Goal: Check status: Check status

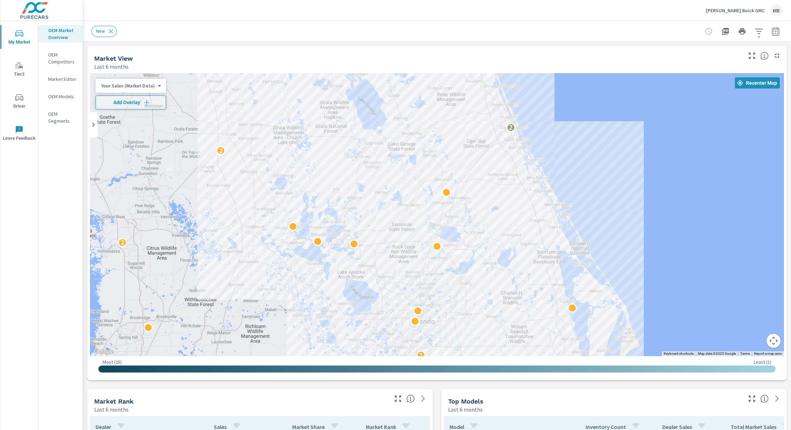
drag, startPoint x: 306, startPoint y: 307, endPoint x: 376, endPoint y: 214, distance: 116.0
click at [376, 214] on div "2 2 2 2 2 2" at bounding box center [437, 214] width 694 height 283
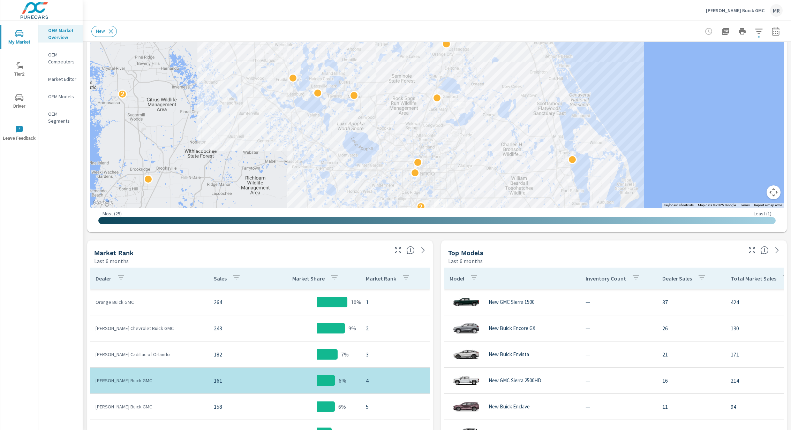
scroll to position [152, 0]
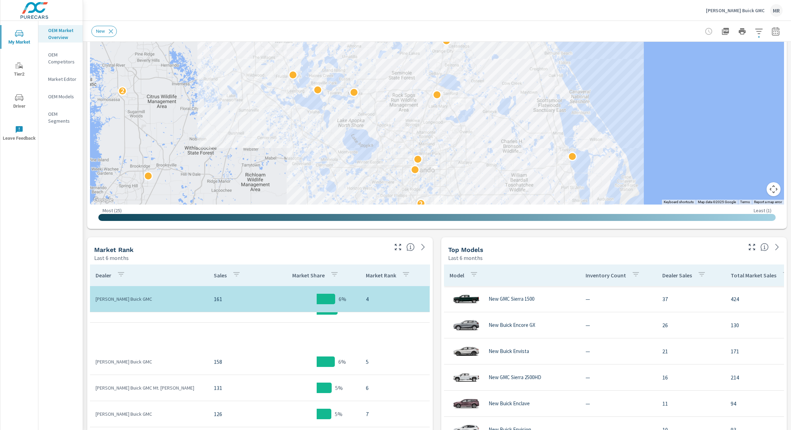
scroll to position [200, 0]
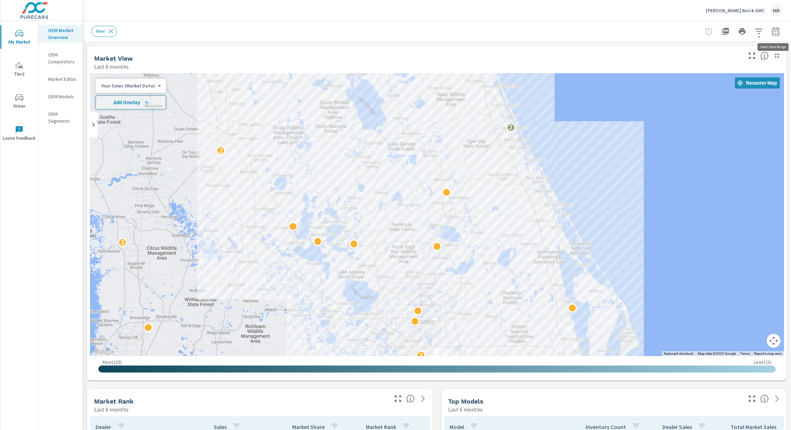
click at [774, 32] on icon "button" at bounding box center [775, 31] width 8 height 8
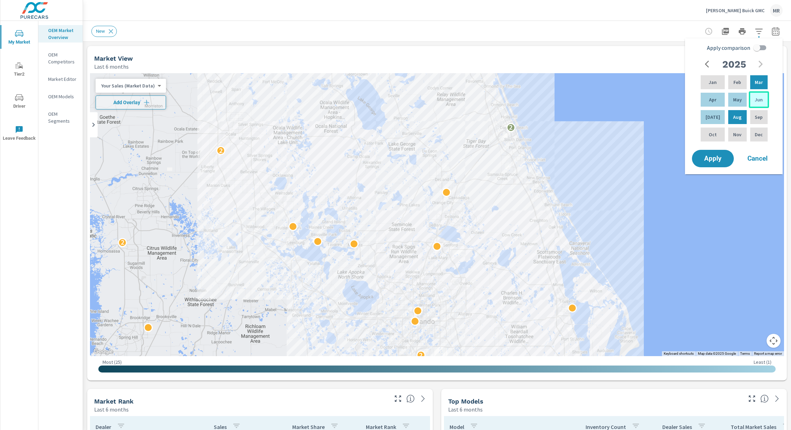
click at [756, 100] on p "Jun" at bounding box center [758, 99] width 8 height 7
click at [737, 99] on p "May" at bounding box center [737, 99] width 9 height 7
click at [716, 100] on div "Apr" at bounding box center [712, 99] width 27 height 17
click at [775, 98] on div "2025 Jan Feb Mar Apr May Jun Jul Aug Sep Oct Nov Dec" at bounding box center [735, 102] width 89 height 91
click at [712, 161] on span "Apply" at bounding box center [712, 158] width 29 height 7
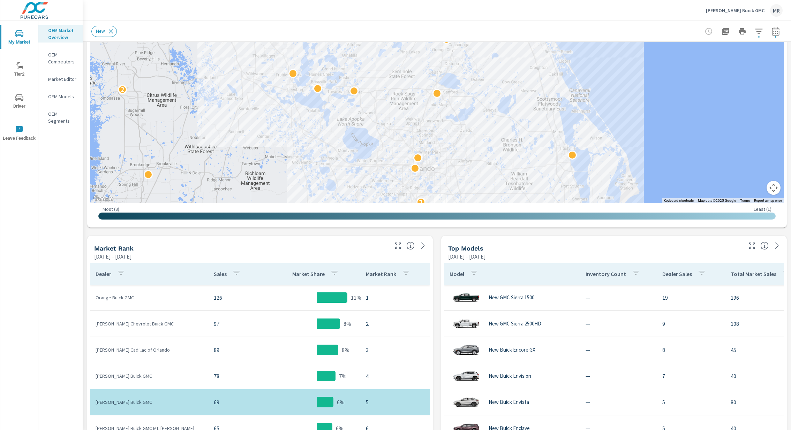
scroll to position [154, 0]
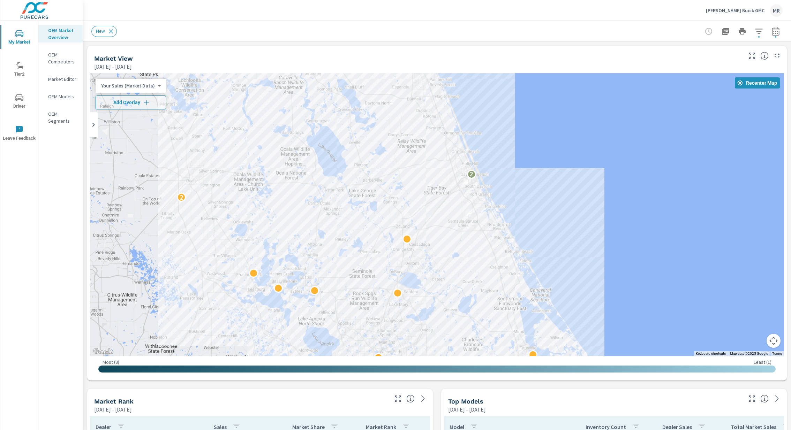
drag, startPoint x: 498, startPoint y: 227, endPoint x: 458, endPoint y: 275, distance: 62.7
click at [458, 275] on div "2 2 2 2" at bounding box center [660, 432] width 527 height 342
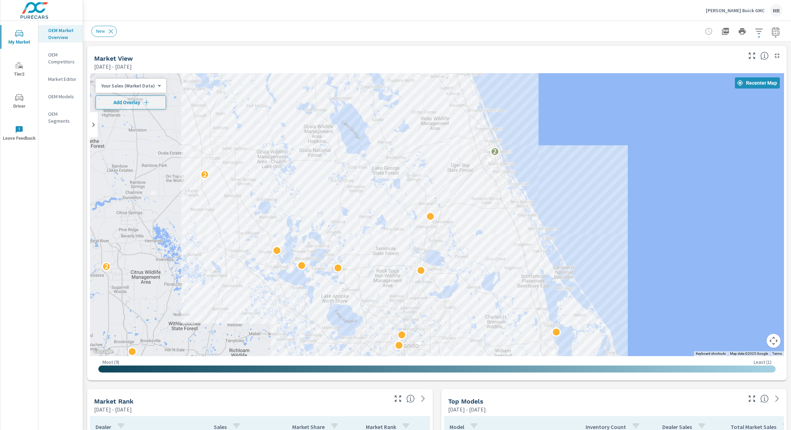
drag, startPoint x: 548, startPoint y: 148, endPoint x: 572, endPoint y: 124, distance: 34.3
click at [572, 124] on div "2 2 2 2" at bounding box center [437, 214] width 694 height 283
